Goal: Task Accomplishment & Management: Manage account settings

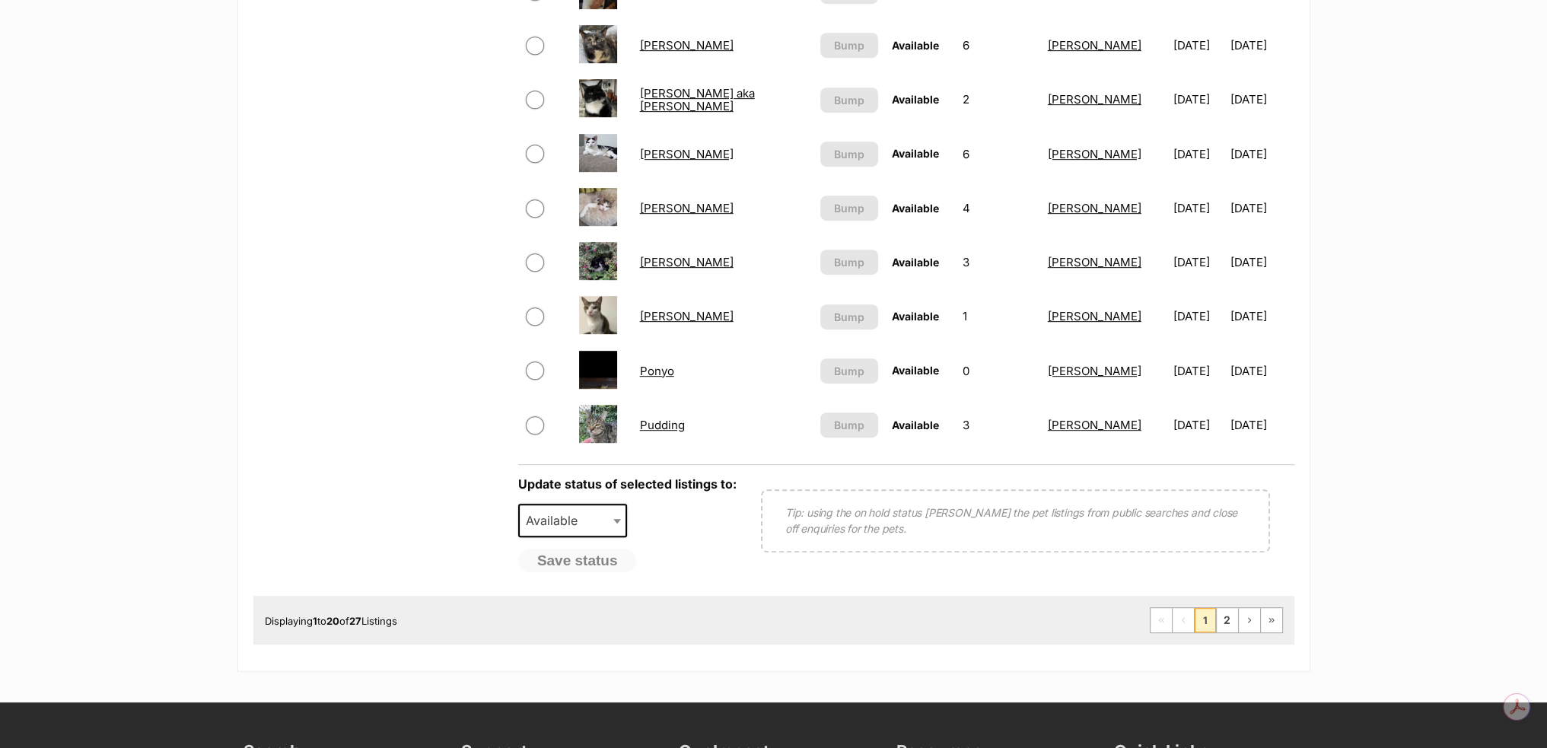
scroll to position [1217, 0]
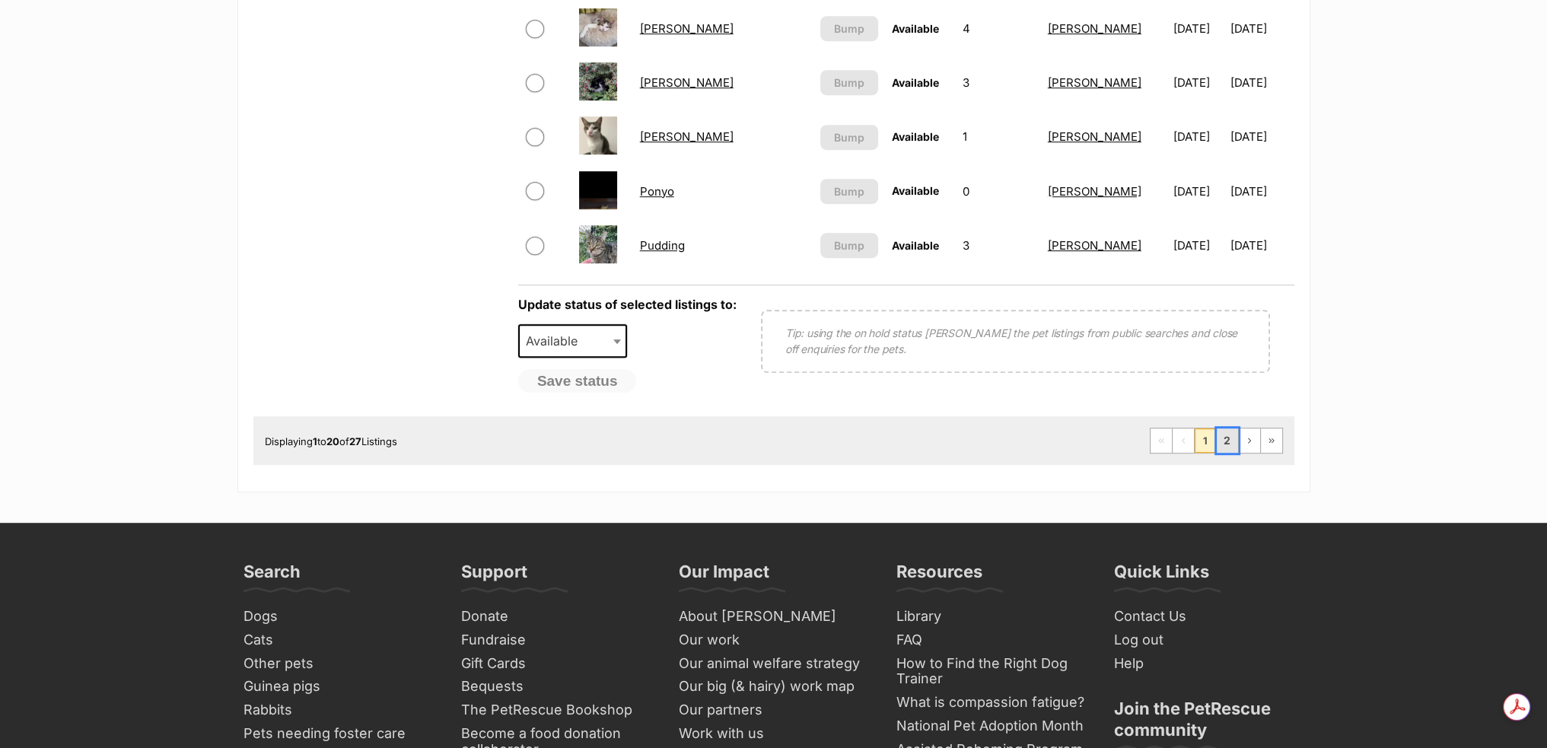
click at [1233, 431] on link "2" at bounding box center [1227, 440] width 21 height 24
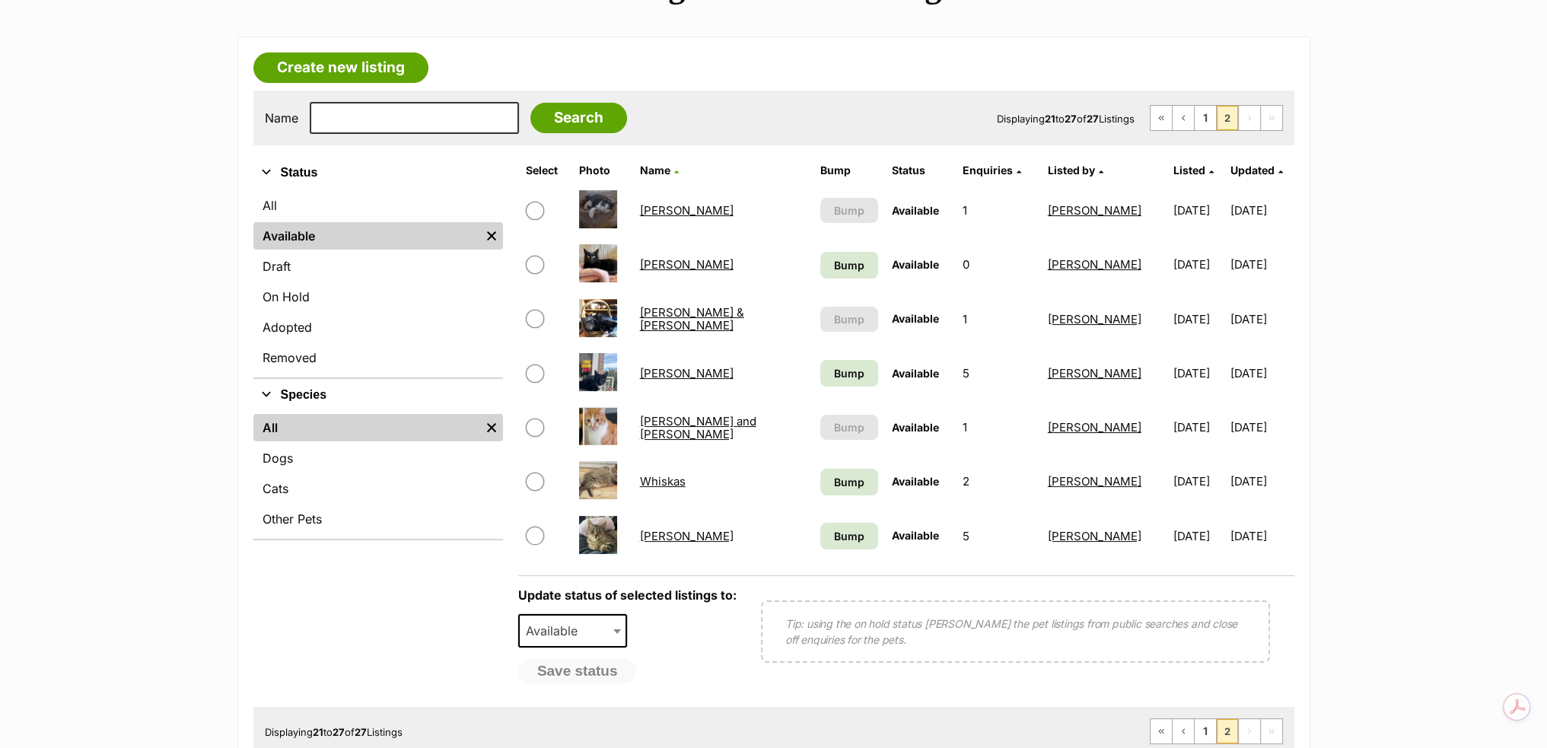
scroll to position [228, 0]
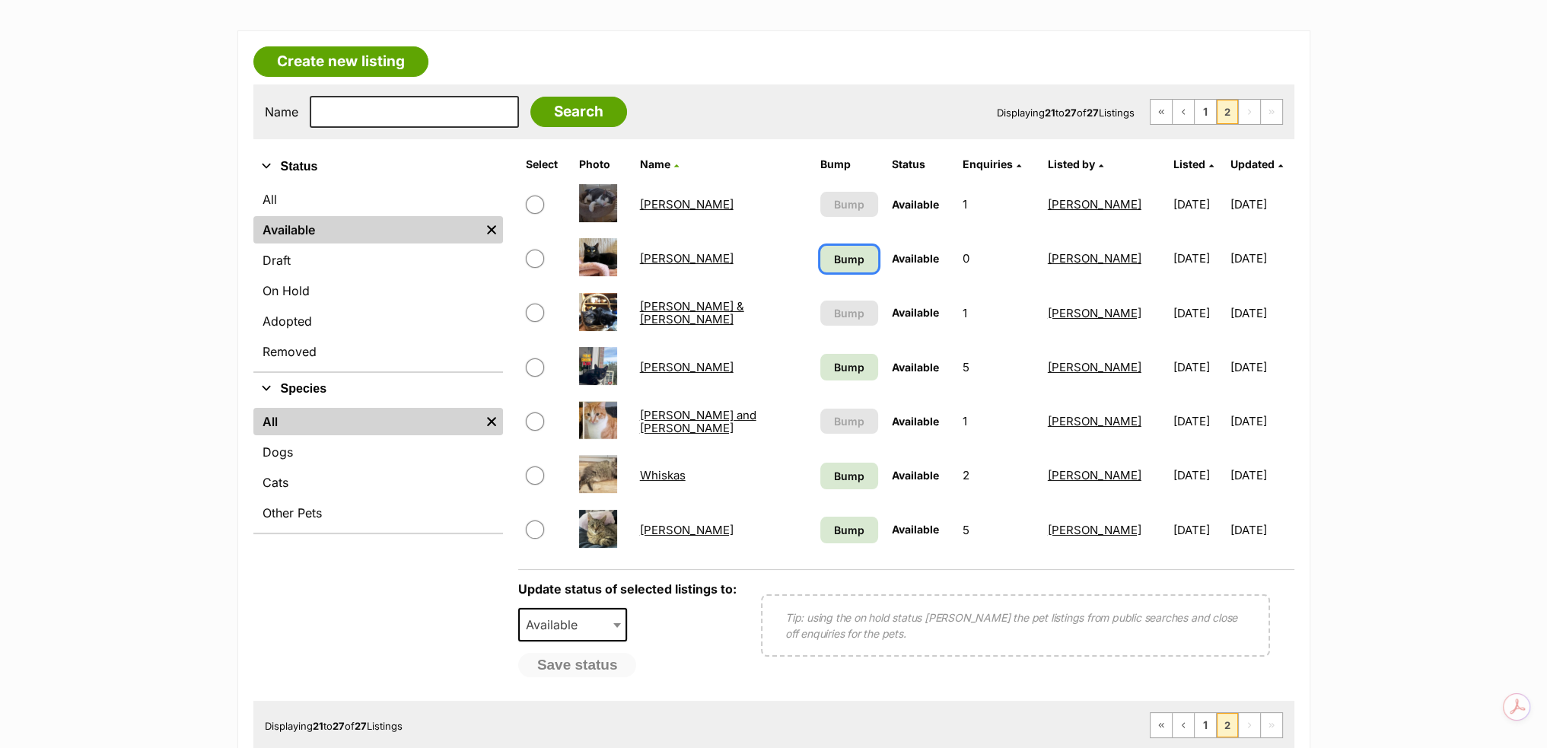
click at [834, 255] on span "Bump" at bounding box center [849, 259] width 30 height 16
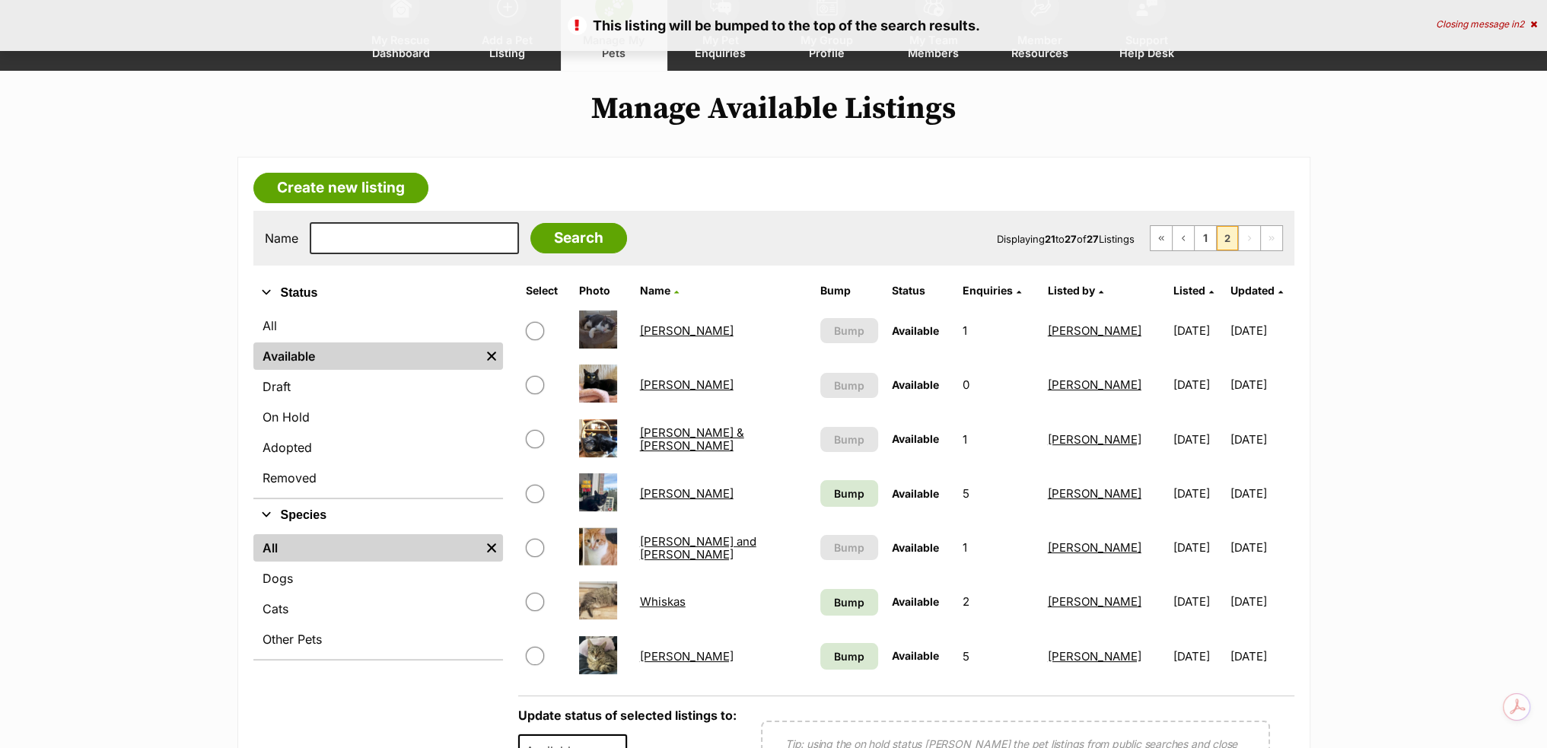
scroll to position [228, 0]
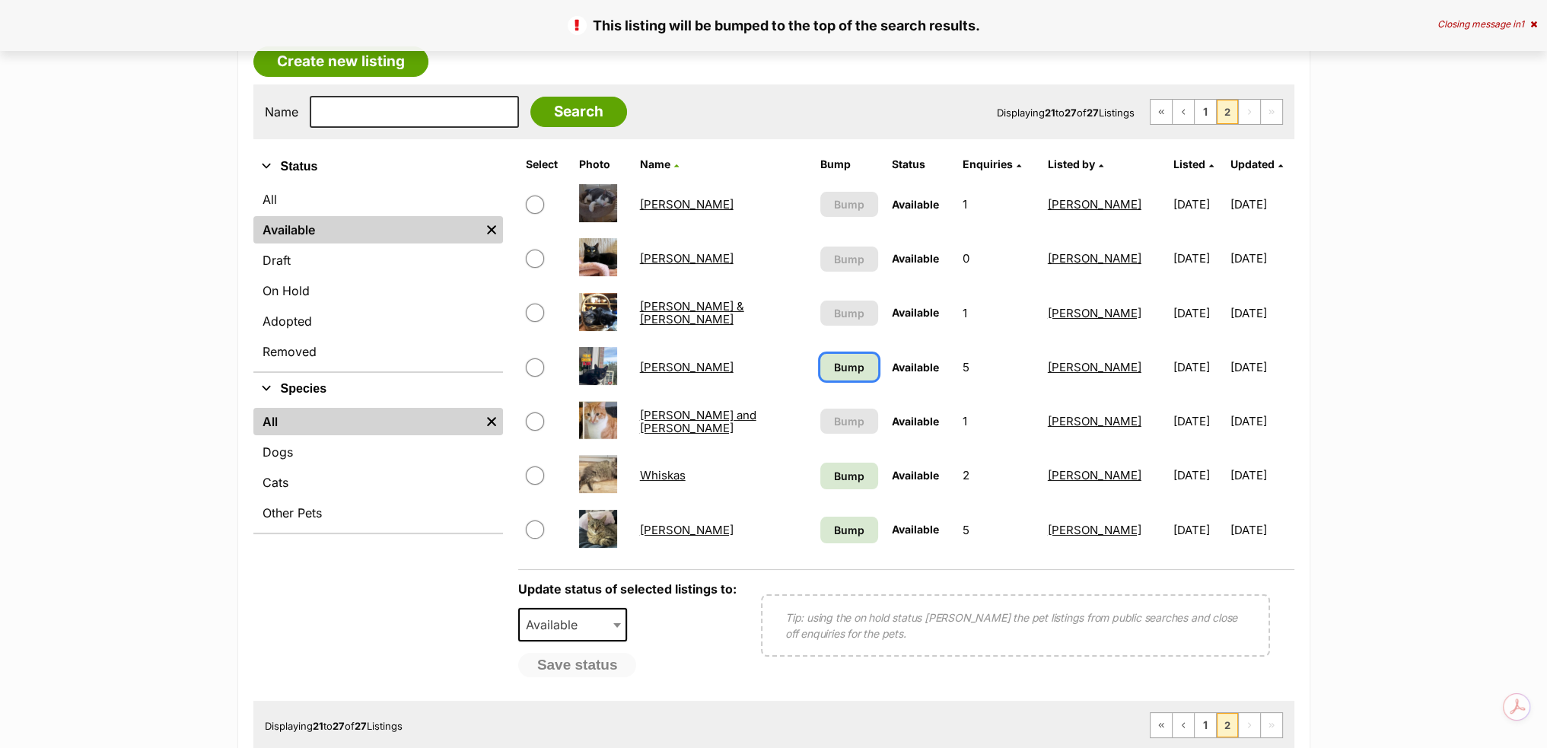
click at [820, 371] on link "Bump" at bounding box center [849, 367] width 58 height 27
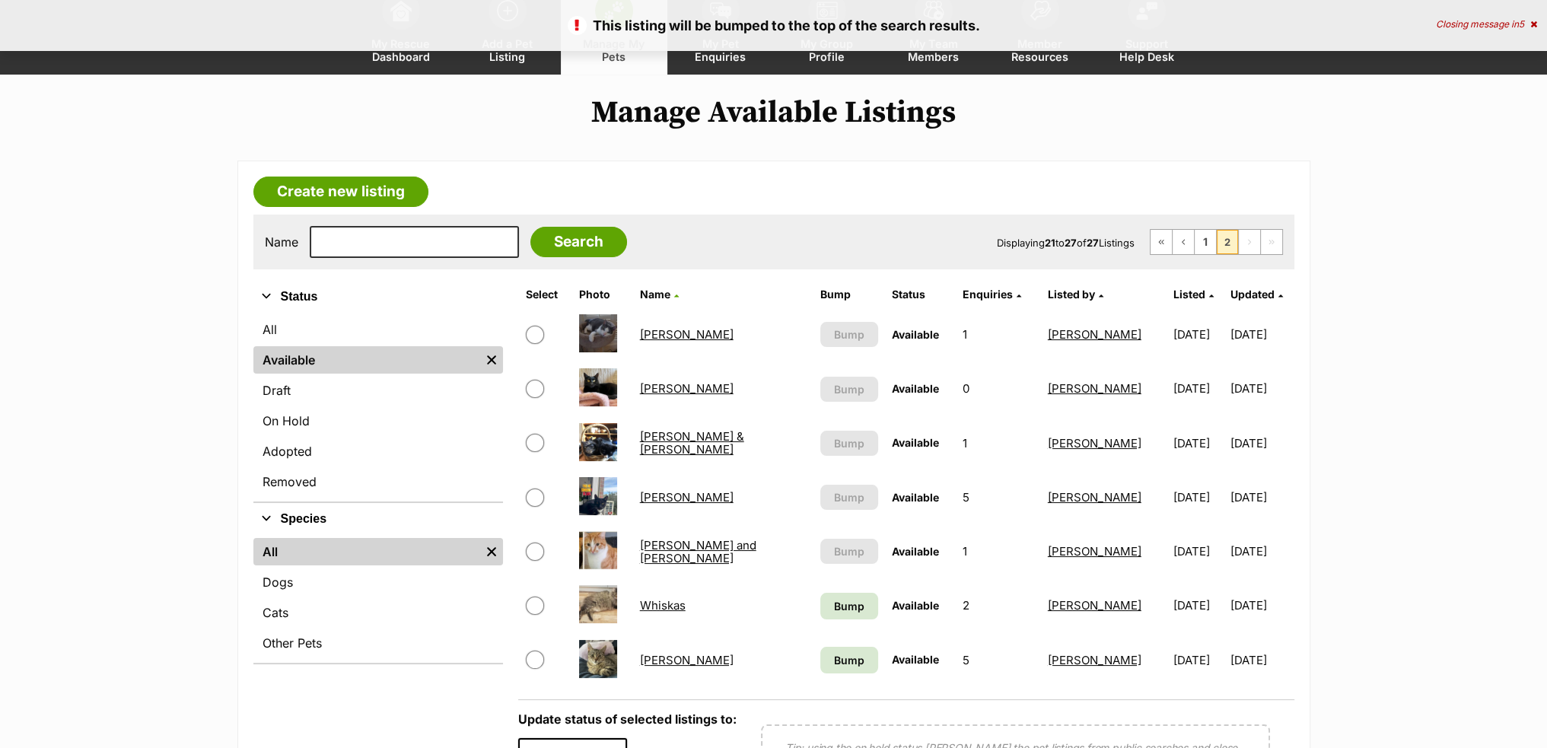
scroll to position [228, 0]
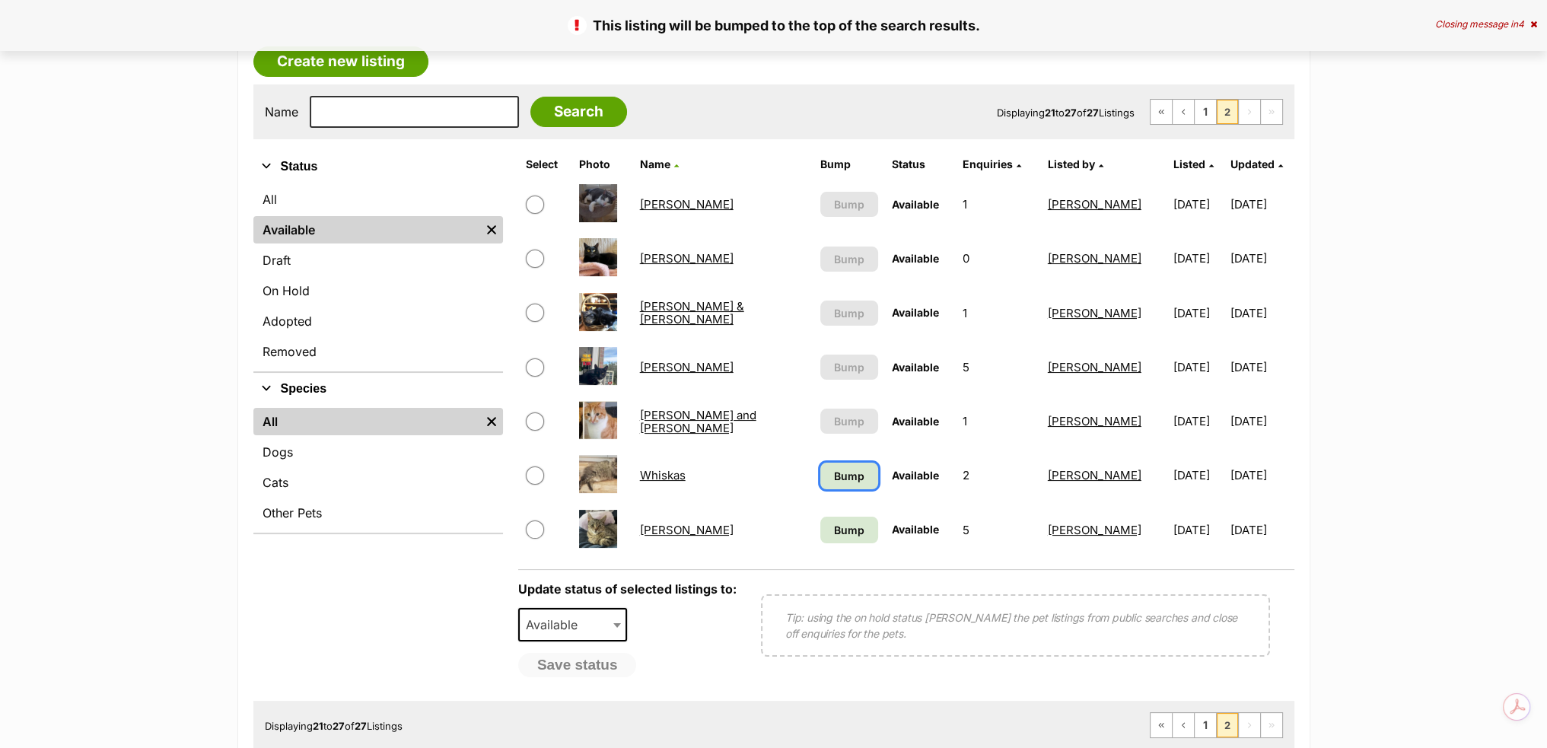
click at [834, 481] on span "Bump" at bounding box center [849, 476] width 30 height 16
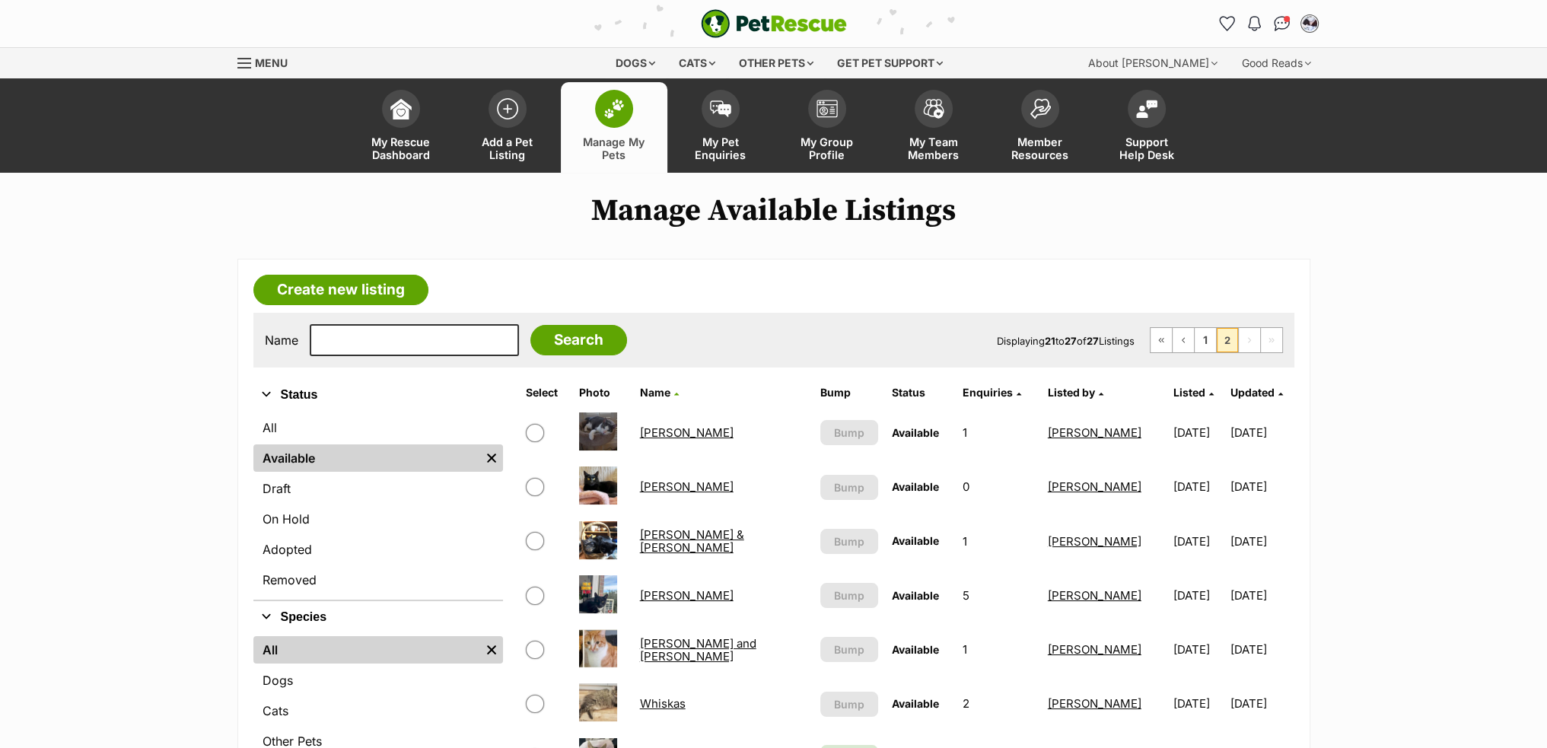
scroll to position [380, 0]
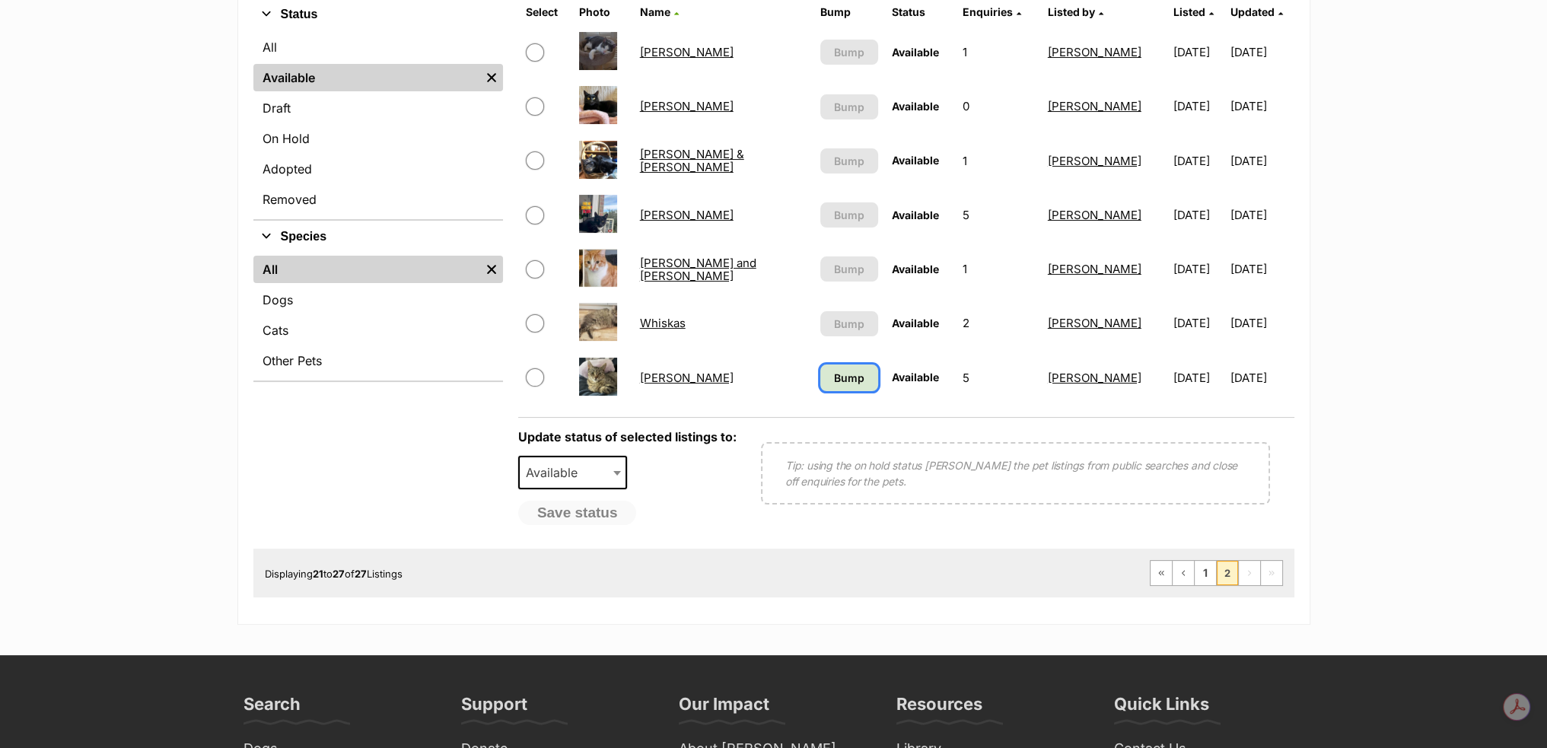
click at [820, 377] on link "Bump" at bounding box center [849, 377] width 58 height 27
